Goal: Task Accomplishment & Management: Manage account settings

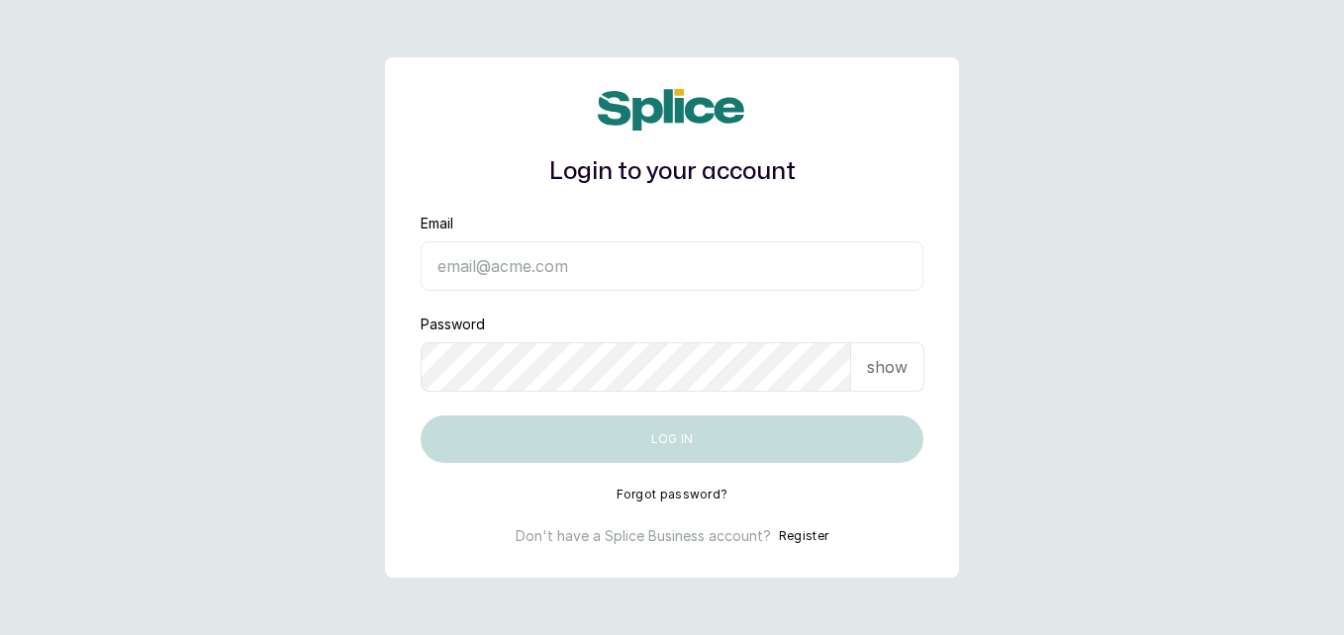
type input "[EMAIL_ADDRESS][DOMAIN_NAME]"
click at [888, 363] on p "show" at bounding box center [887, 367] width 41 height 24
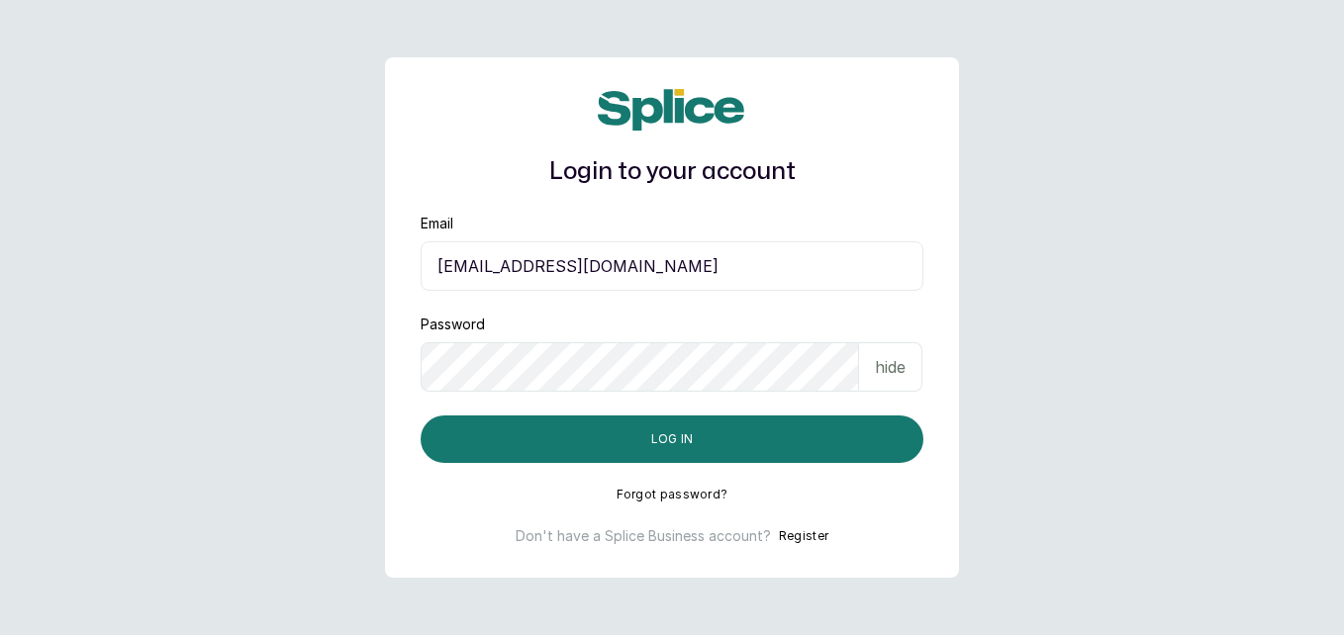
click at [680, 466] on div "Login to your account Email [EMAIL_ADDRESS][DOMAIN_NAME] Password hide Log in F…" at bounding box center [672, 317] width 574 height 521
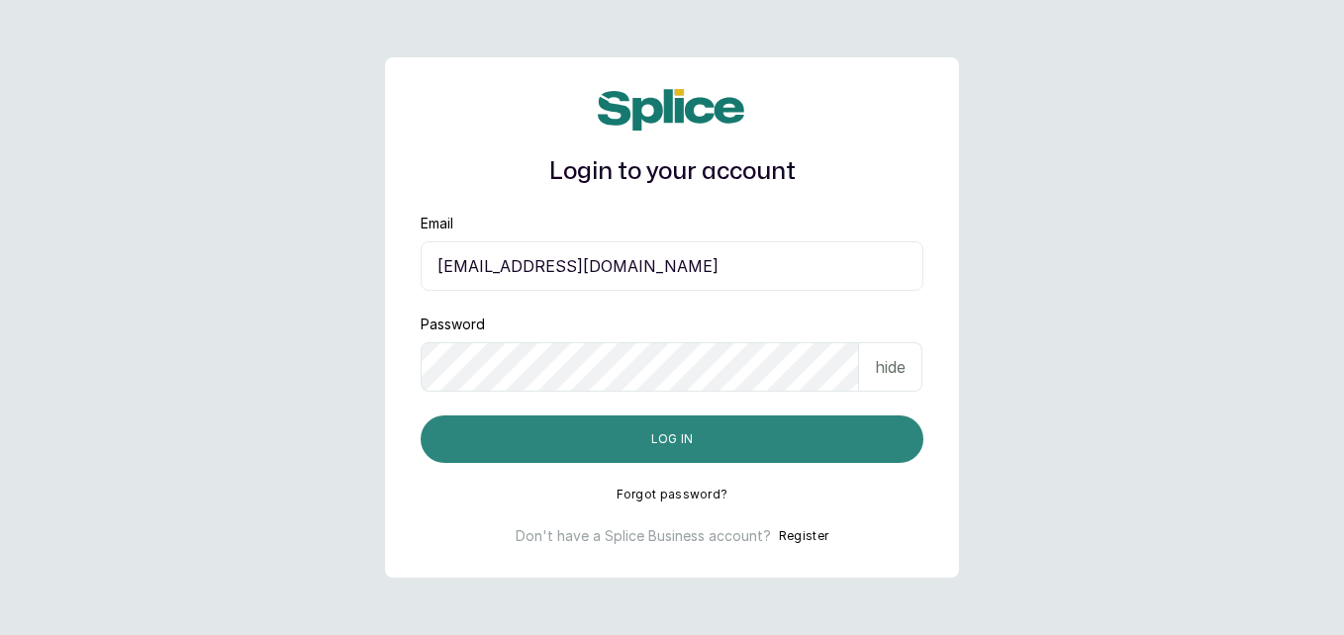
click at [674, 446] on button "Log in" at bounding box center [672, 440] width 503 height 48
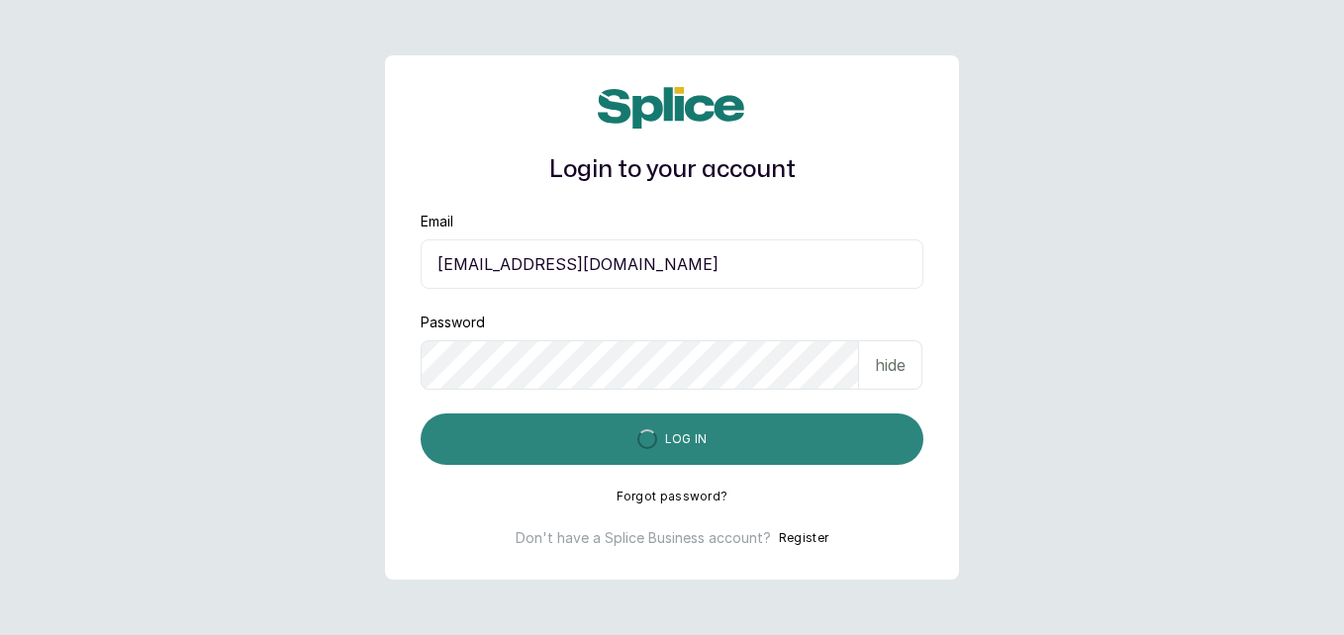
click at [674, 446] on button "Log in" at bounding box center [672, 439] width 503 height 51
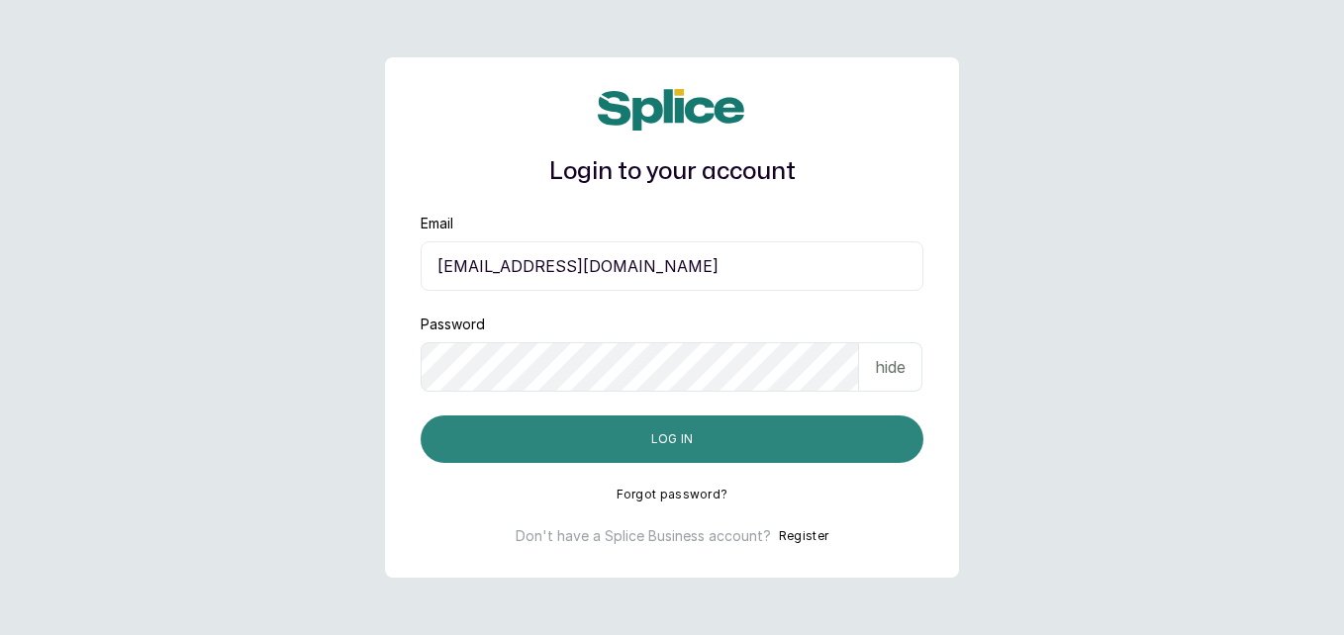
click at [674, 446] on button "Log in" at bounding box center [672, 440] width 503 height 48
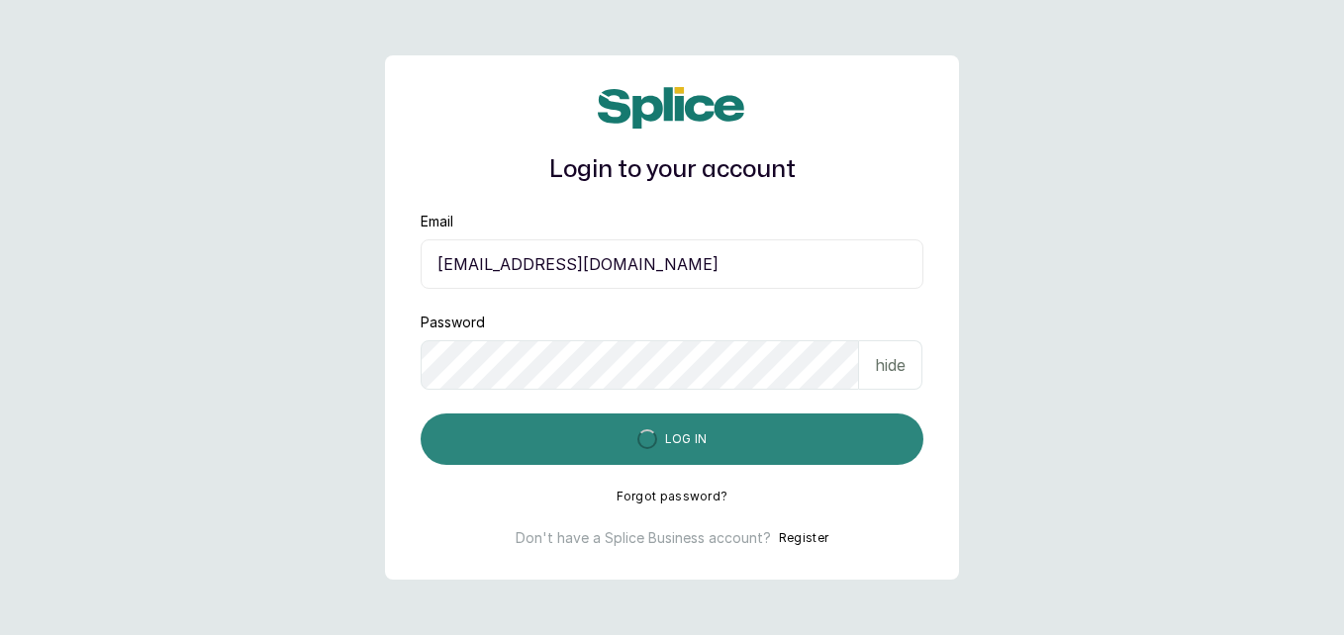
click at [674, 446] on button "Log in" at bounding box center [672, 439] width 503 height 51
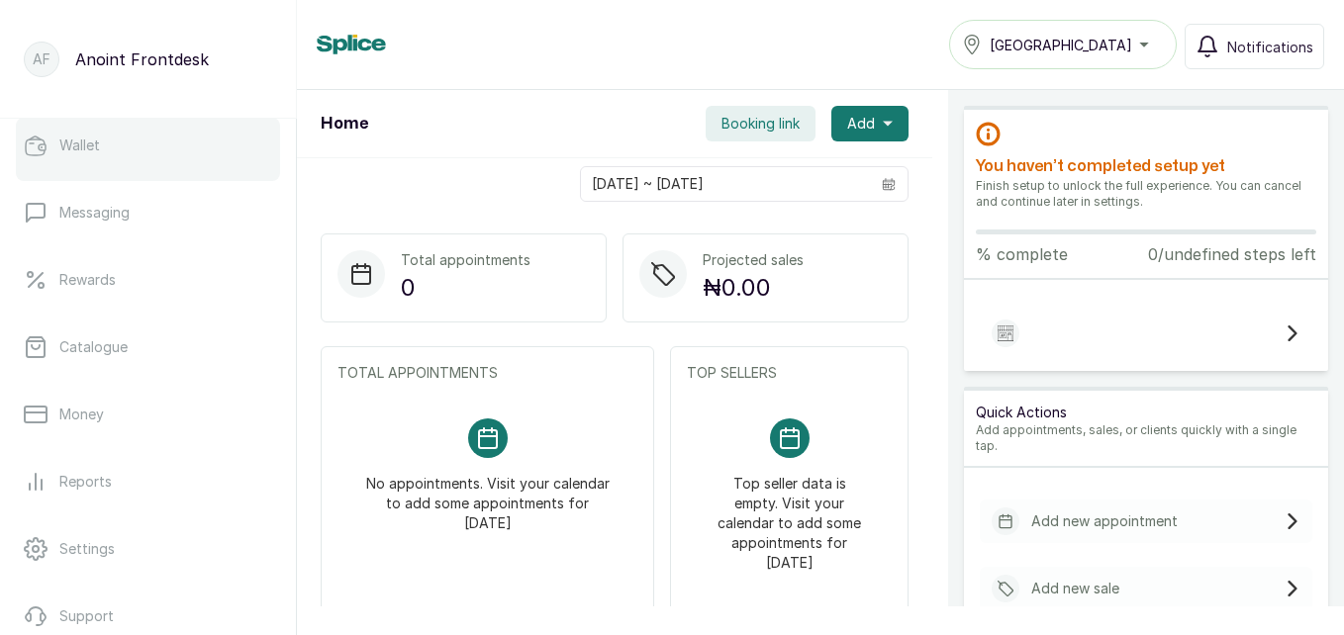
scroll to position [353, 0]
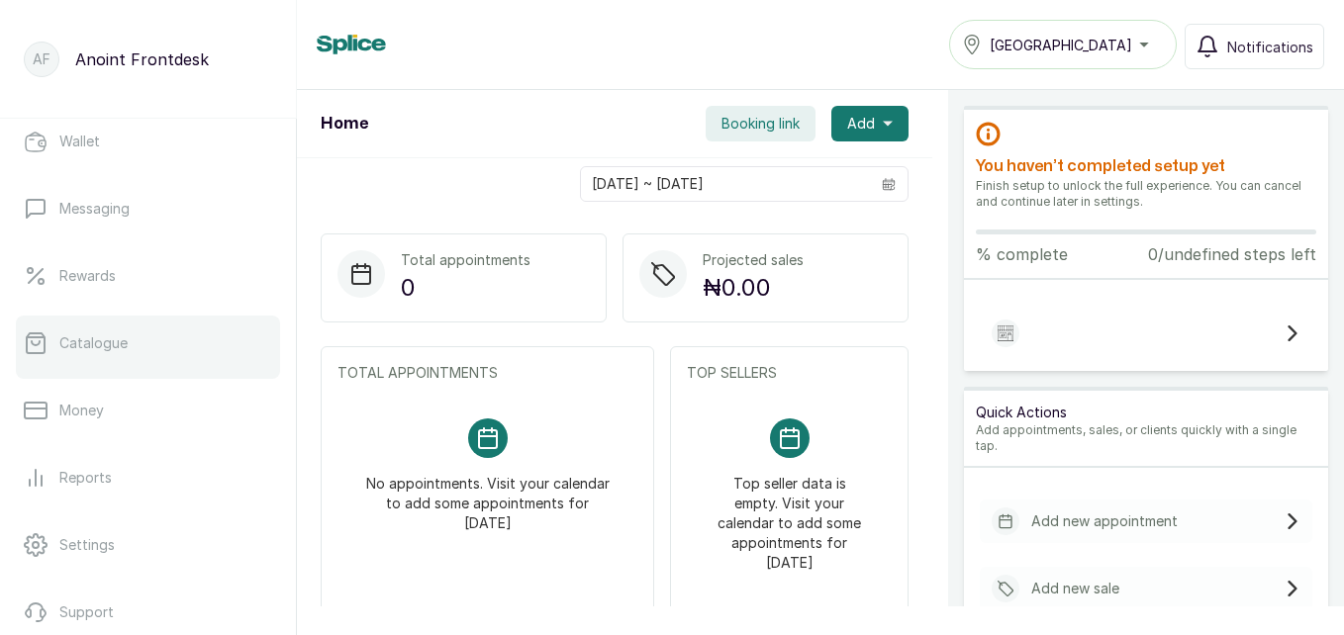
click at [136, 350] on link "Catalogue" at bounding box center [148, 343] width 264 height 55
